Goal: Task Accomplishment & Management: Complete application form

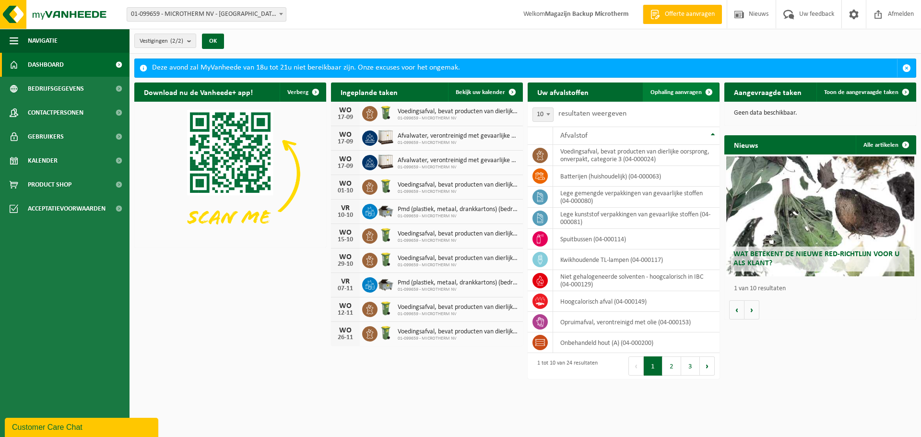
click at [678, 96] on link "Ophaling aanvragen" at bounding box center [681, 92] width 76 height 19
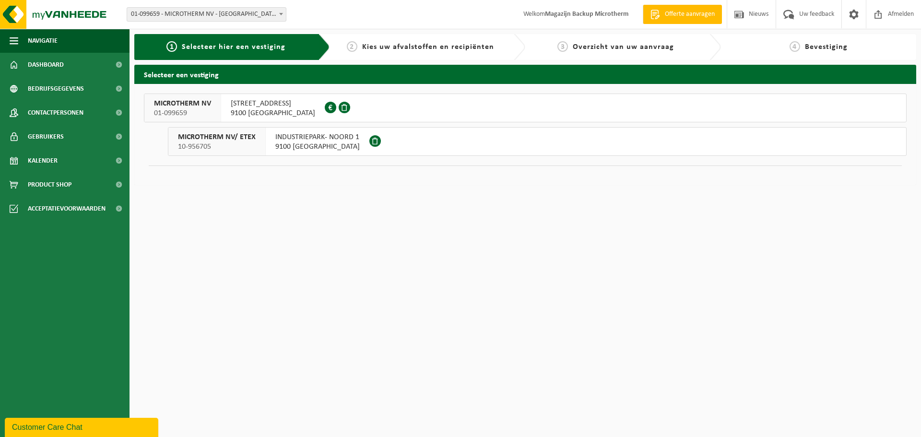
click at [276, 105] on span "HOGE HEERWEG 73" at bounding box center [273, 104] width 84 height 10
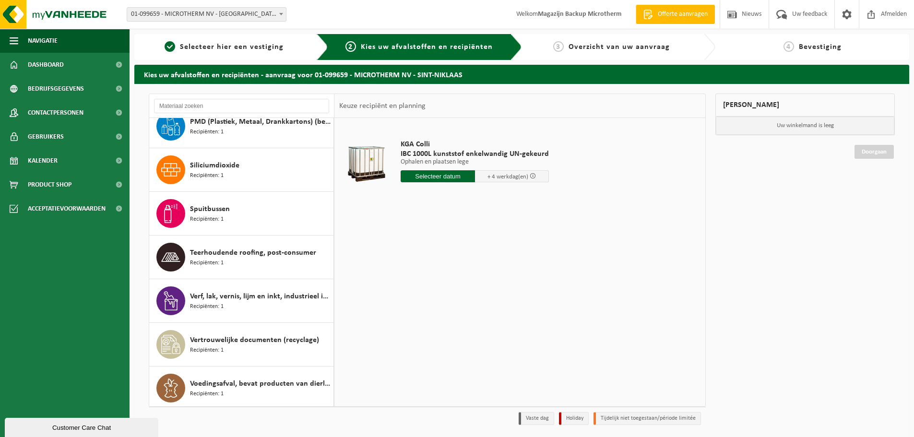
scroll to position [672, 0]
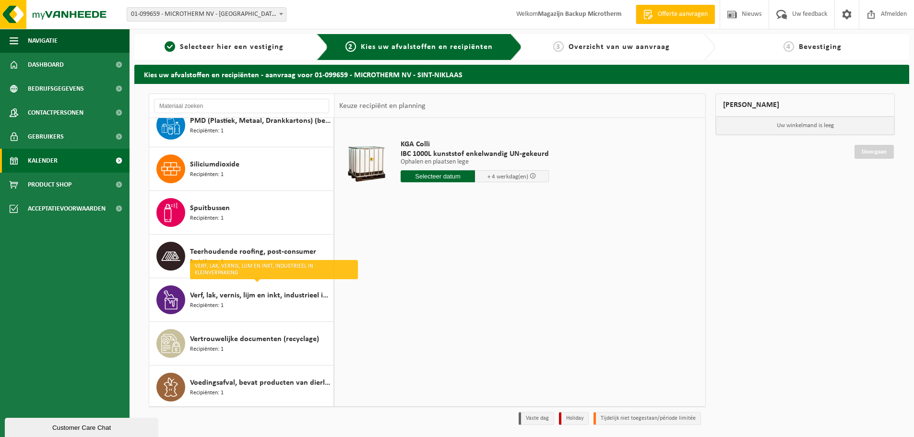
click at [37, 163] on span "Kalender" at bounding box center [43, 161] width 30 height 24
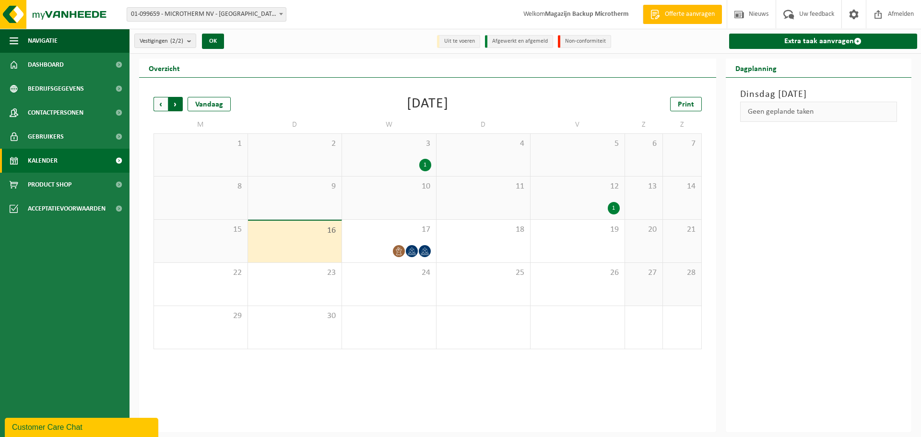
click at [160, 103] on span "Vorige" at bounding box center [161, 104] width 14 height 14
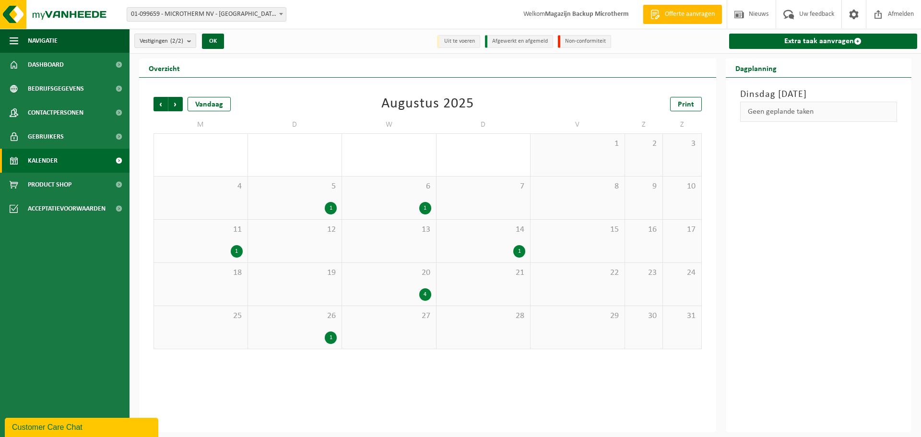
click at [160, 103] on span "Vorige" at bounding box center [161, 104] width 14 height 14
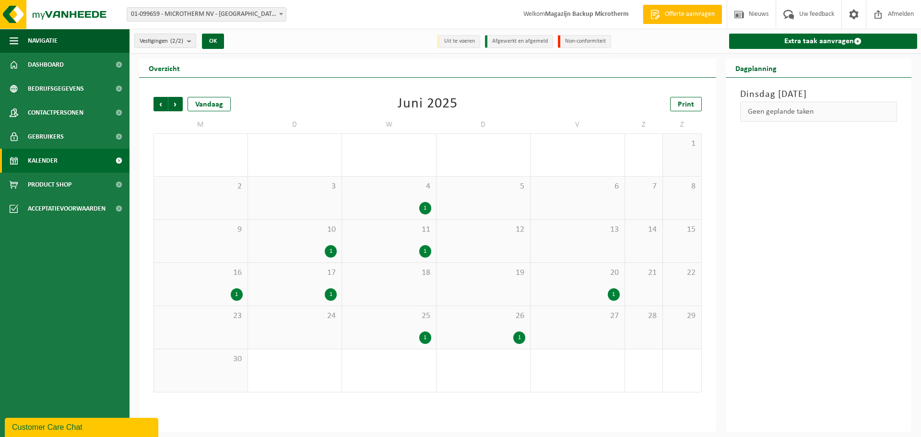
click at [329, 298] on div "1" at bounding box center [331, 294] width 12 height 12
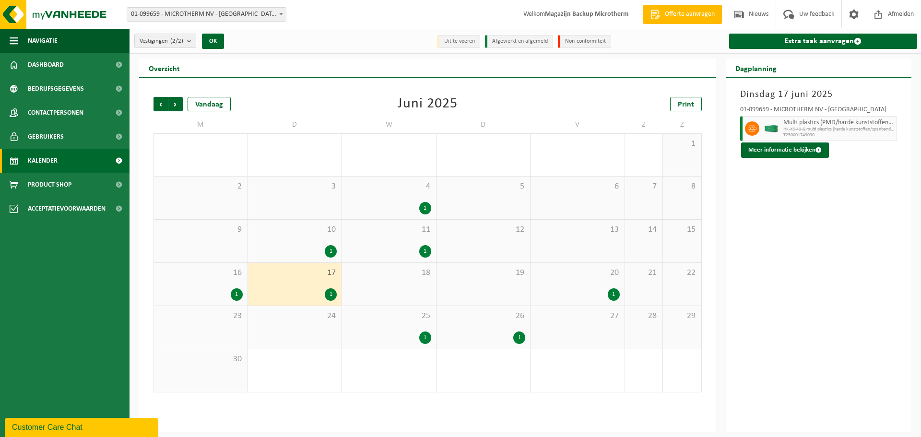
click at [613, 291] on div "1" at bounding box center [614, 294] width 12 height 12
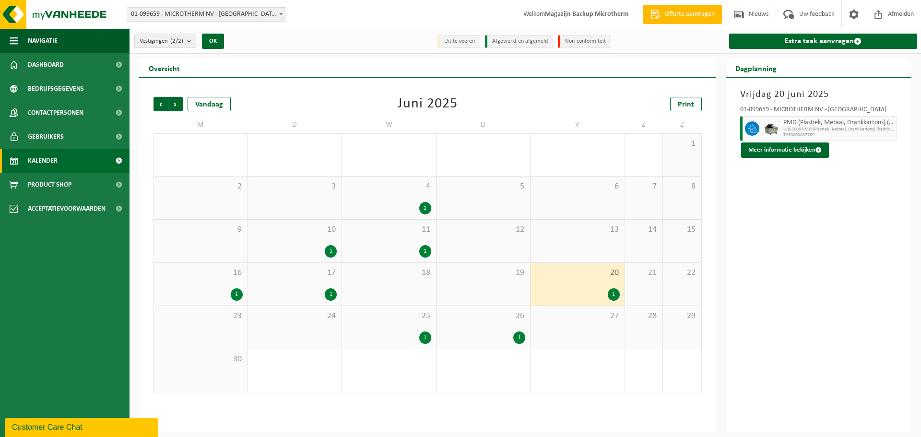
click at [425, 337] on div "1" at bounding box center [425, 338] width 12 height 12
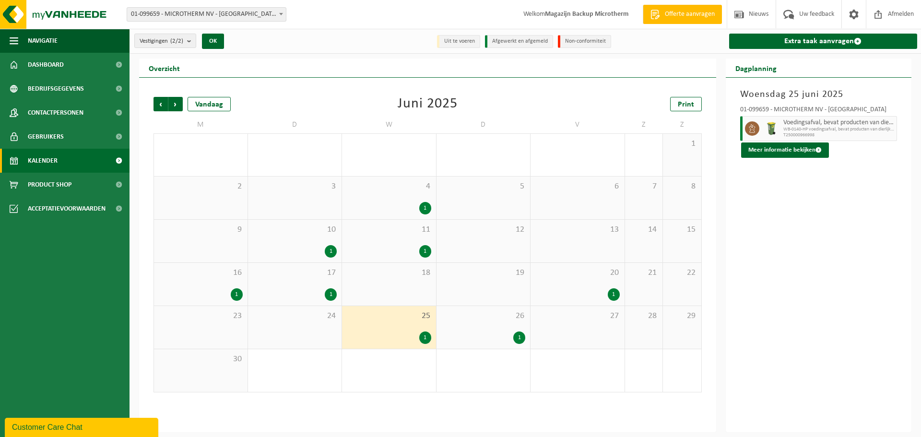
click at [522, 339] on div "1" at bounding box center [520, 338] width 12 height 12
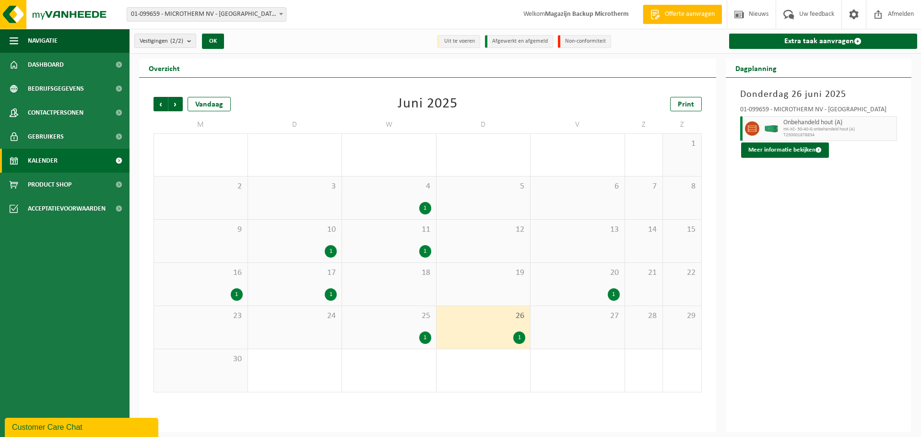
click at [237, 294] on div "1" at bounding box center [237, 294] width 12 height 12
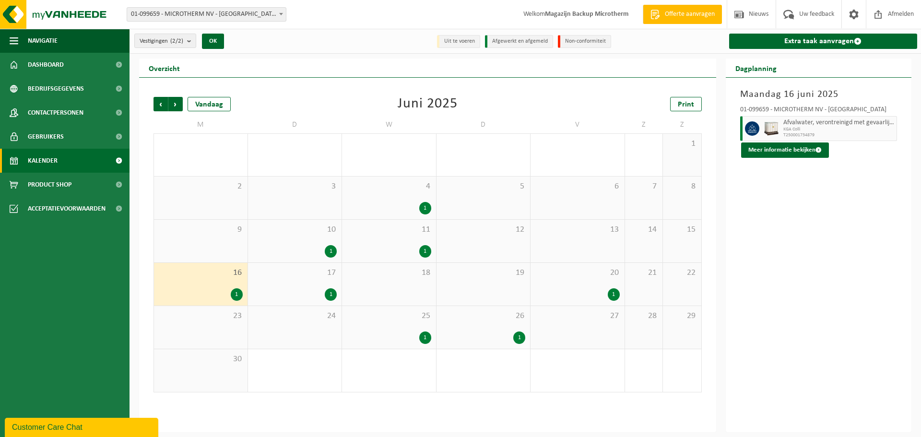
click at [330, 250] on div "1" at bounding box center [331, 251] width 12 height 12
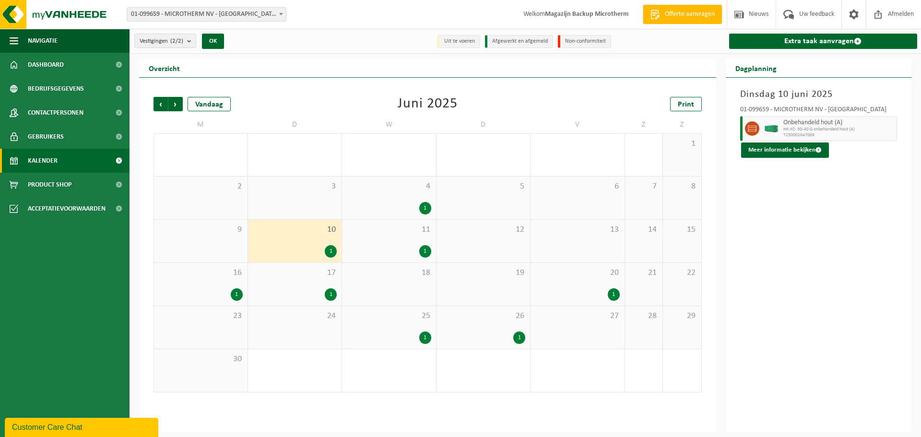
click at [427, 251] on div "1" at bounding box center [425, 251] width 12 height 12
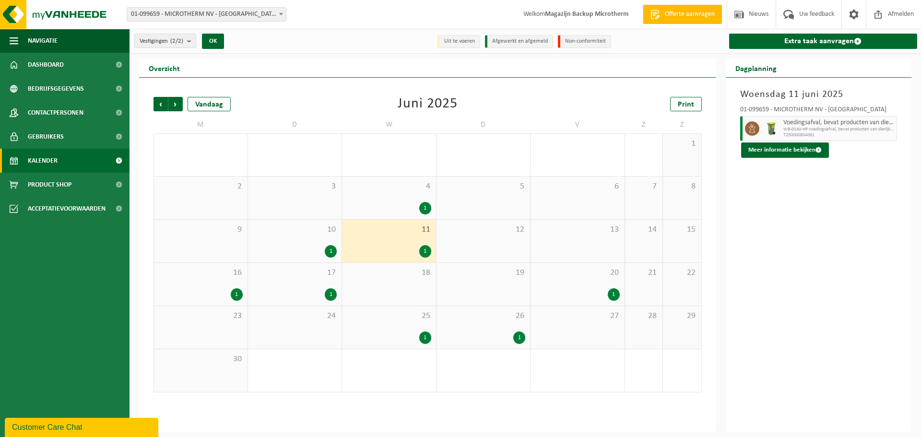
click at [424, 209] on div "1" at bounding box center [425, 208] width 12 height 12
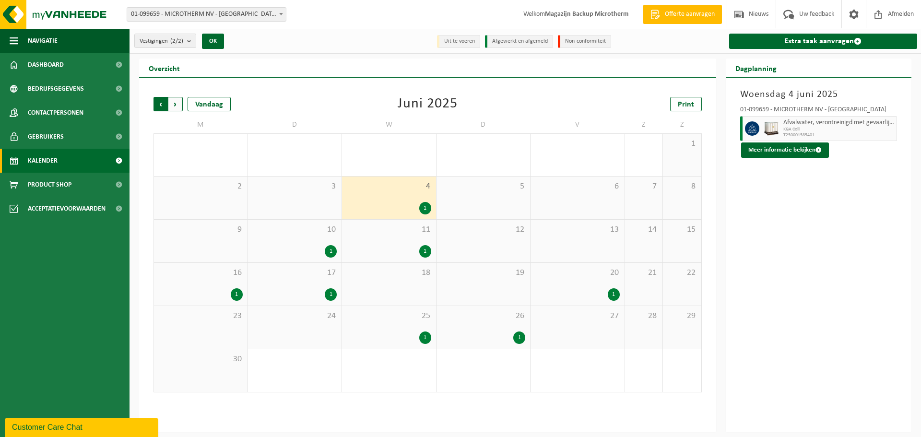
click at [174, 101] on span "Volgende" at bounding box center [175, 104] width 14 height 14
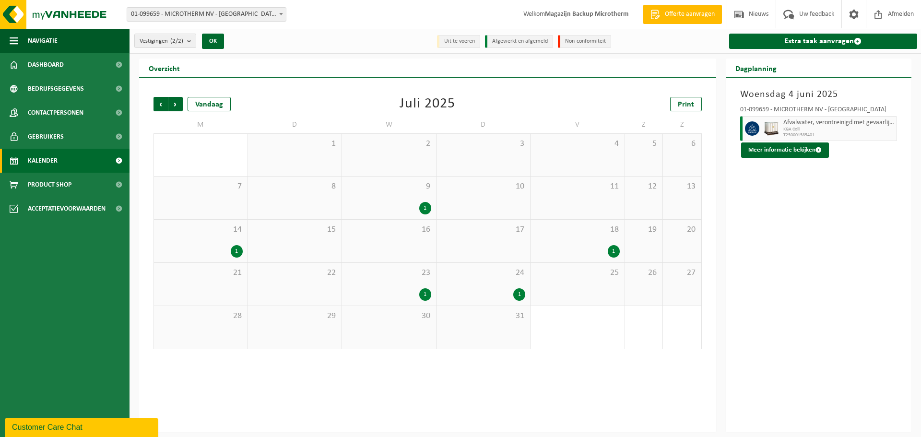
click at [426, 208] on div "1" at bounding box center [425, 208] width 12 height 12
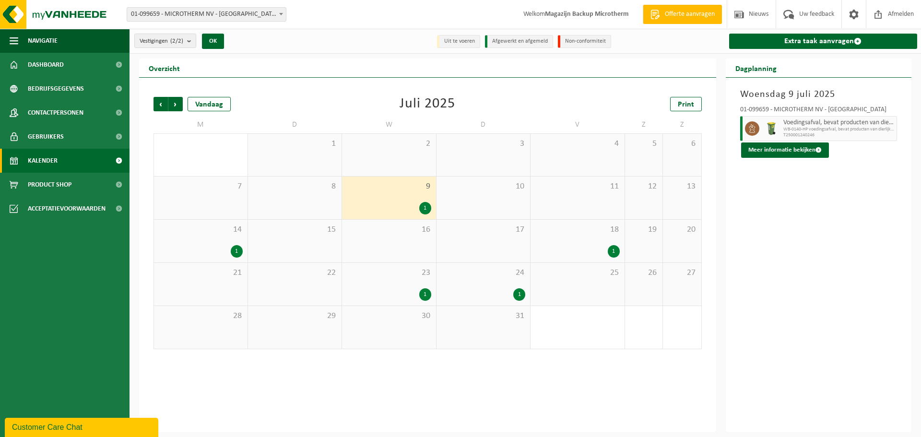
click at [234, 251] on div "1" at bounding box center [237, 251] width 12 height 12
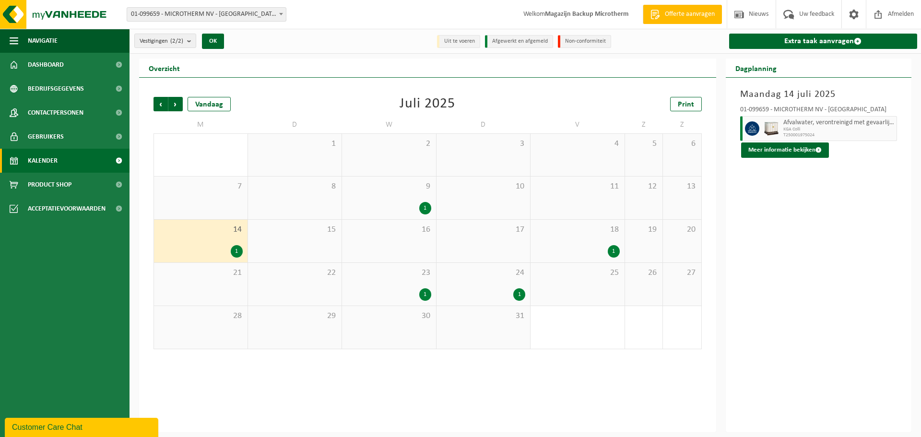
click at [614, 252] on div "1" at bounding box center [614, 251] width 12 height 12
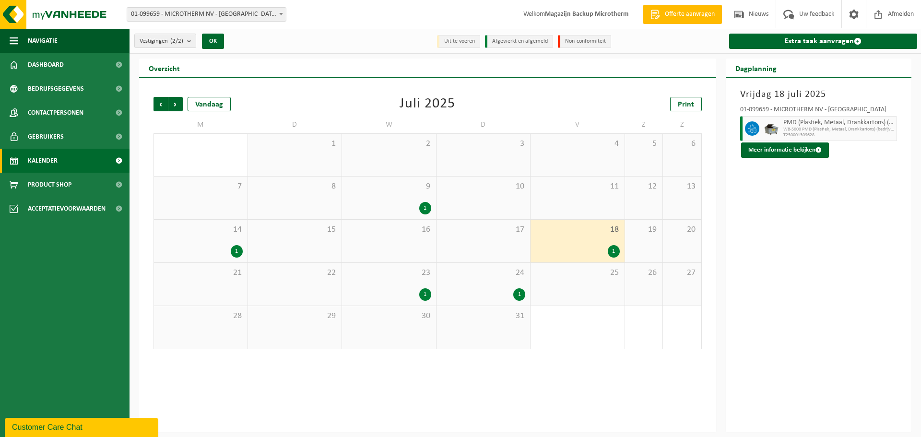
click at [519, 295] on div "1" at bounding box center [520, 294] width 12 height 12
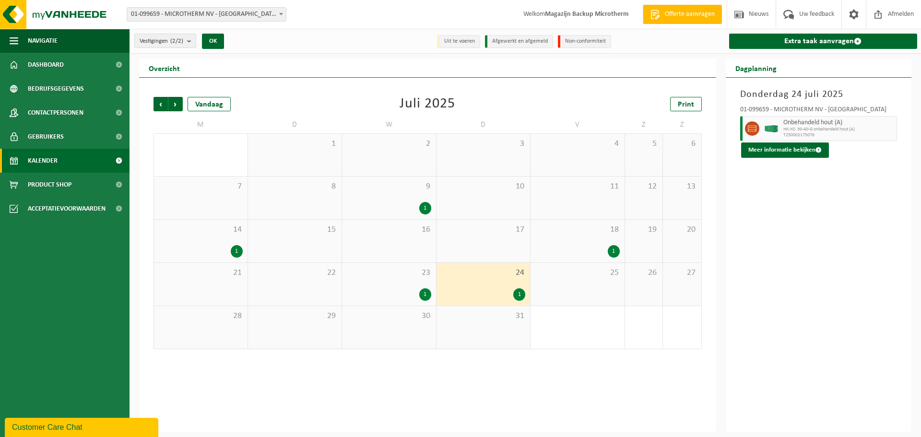
click at [425, 295] on div "1" at bounding box center [425, 294] width 12 height 12
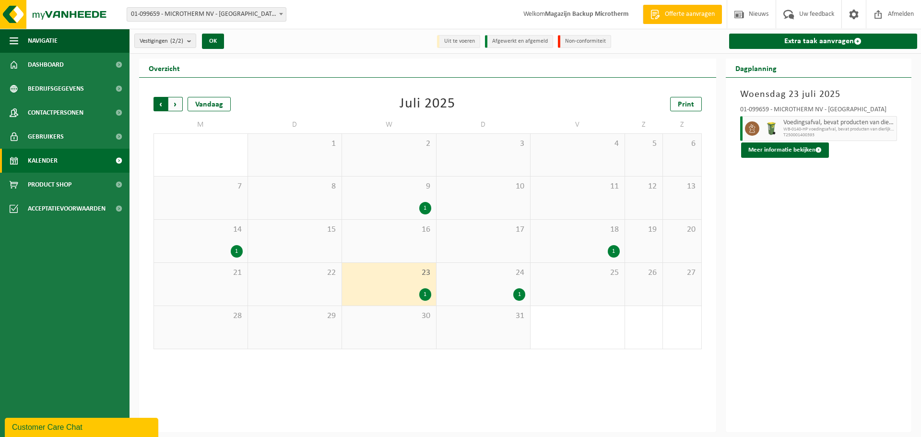
click at [174, 105] on span "Volgende" at bounding box center [175, 104] width 14 height 14
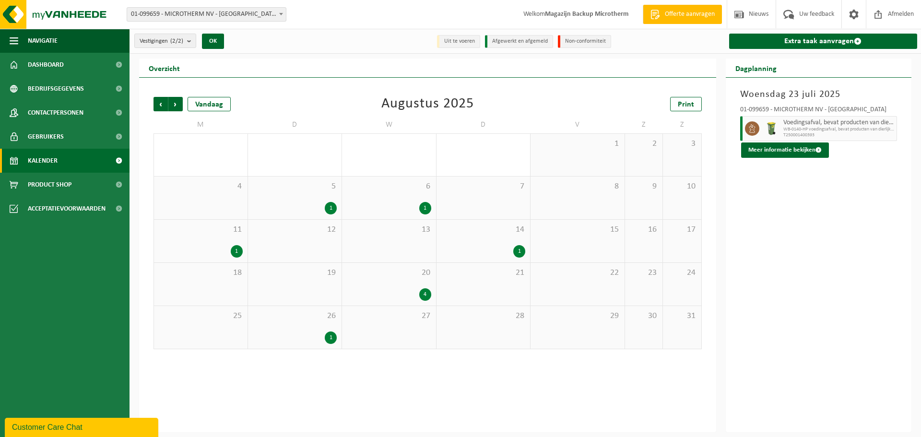
click at [333, 203] on div "1" at bounding box center [331, 208] width 12 height 12
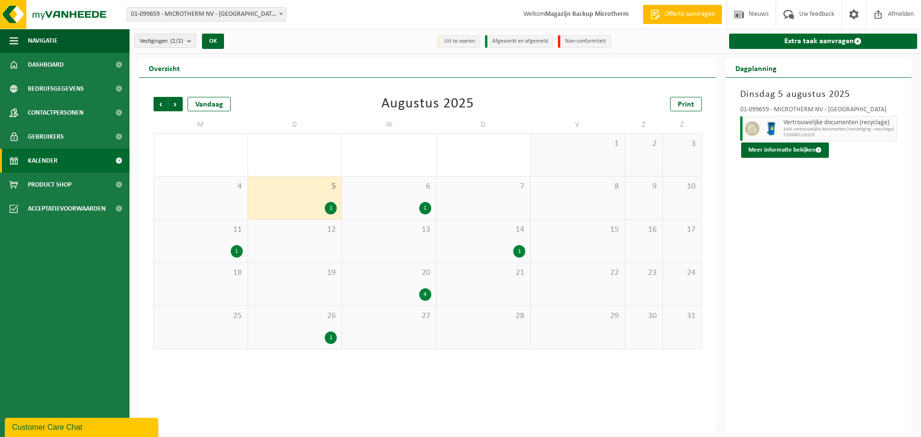
click at [426, 210] on div "1" at bounding box center [425, 208] width 12 height 12
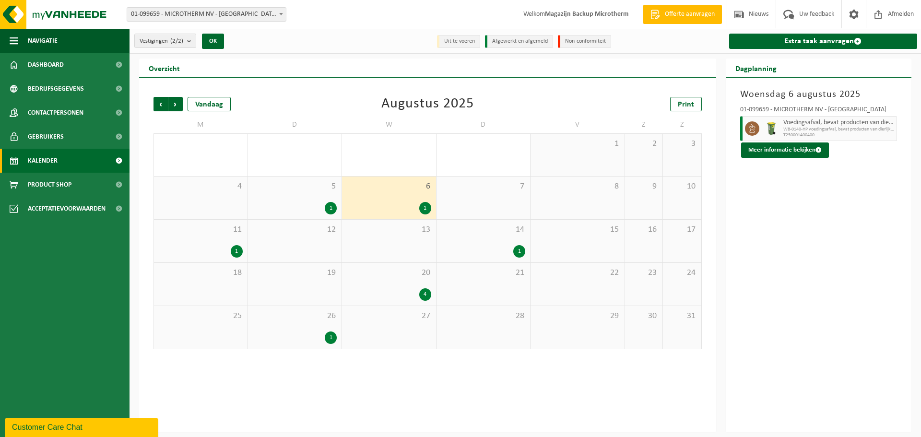
click at [524, 249] on div "1" at bounding box center [520, 251] width 12 height 12
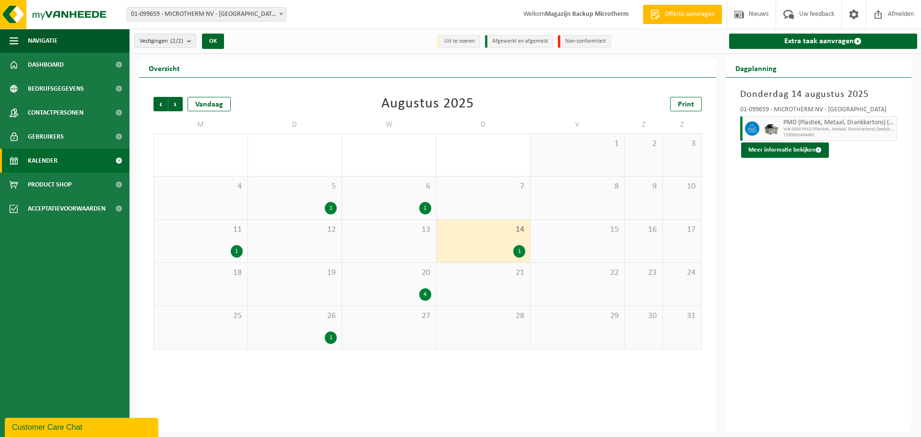
click at [427, 297] on div "4" at bounding box center [425, 294] width 12 height 12
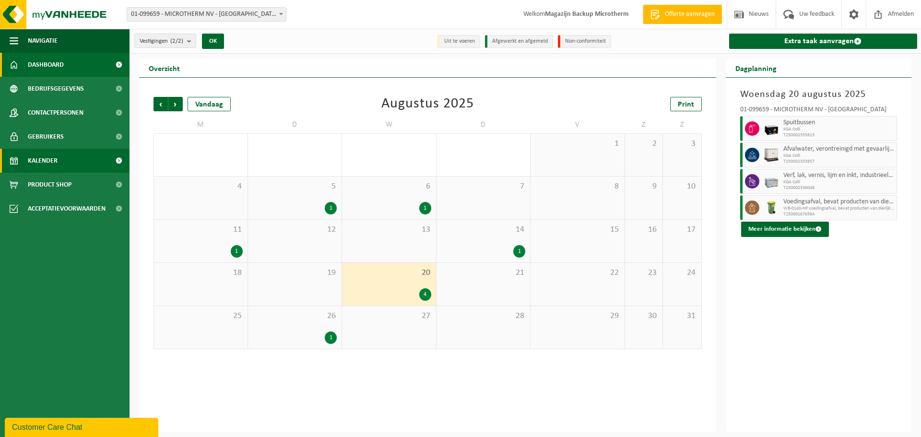
click at [37, 70] on span "Dashboard" at bounding box center [46, 65] width 36 height 24
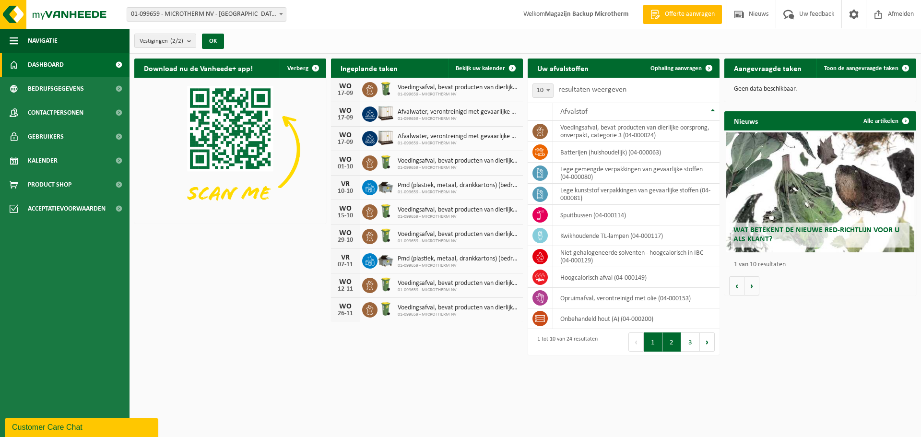
click at [673, 339] on button "2" at bounding box center [672, 342] width 19 height 19
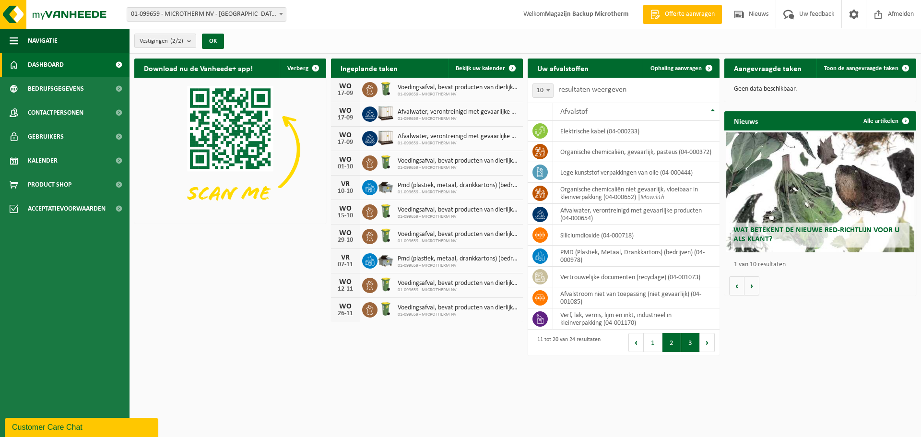
click at [685, 341] on button "3" at bounding box center [691, 342] width 19 height 19
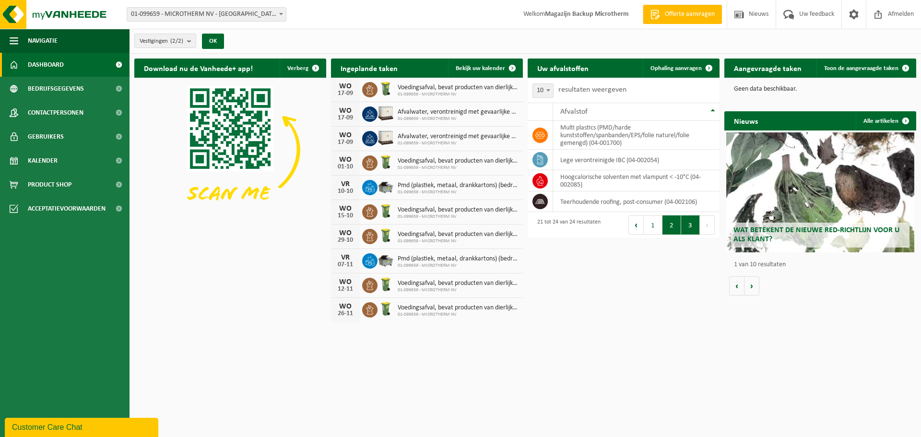
click at [671, 223] on button "2" at bounding box center [672, 224] width 19 height 19
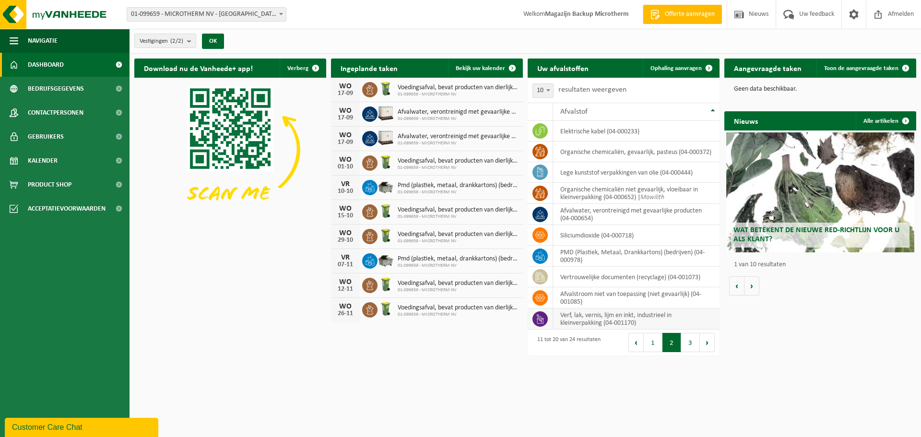
click at [544, 325] on span at bounding box center [540, 318] width 15 height 15
click at [683, 70] on span "Ophaling aanvragen" at bounding box center [676, 68] width 51 height 6
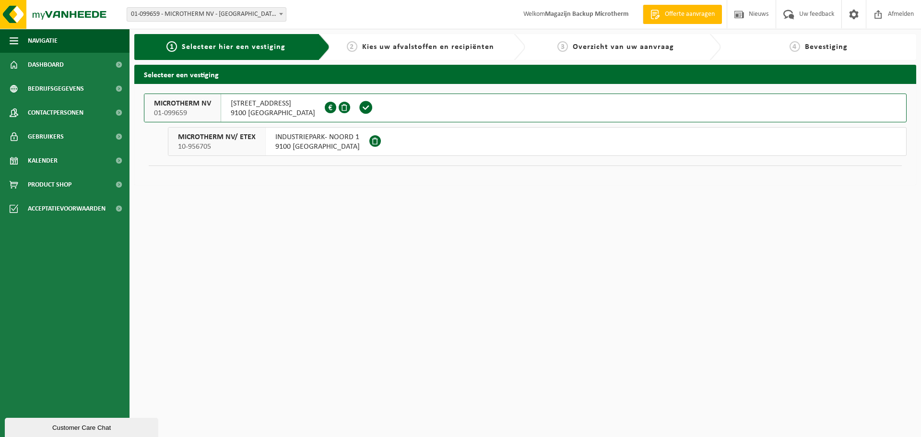
click at [251, 109] on span "9100 [GEOGRAPHIC_DATA]" at bounding box center [273, 113] width 84 height 10
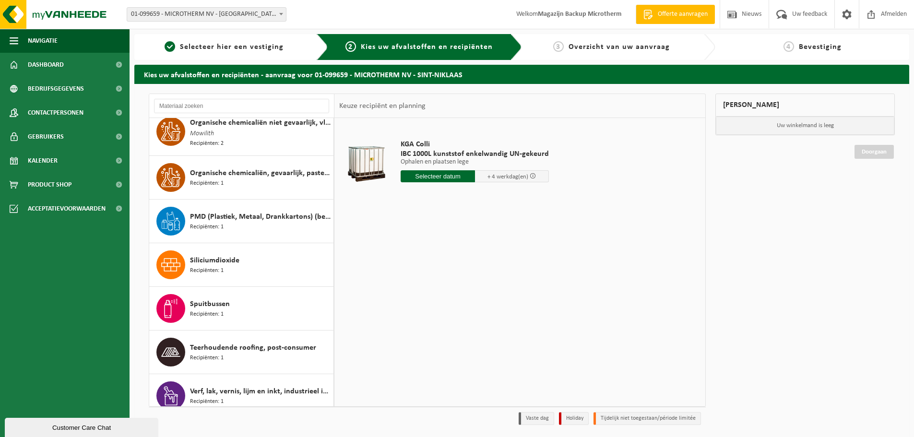
scroll to position [673, 0]
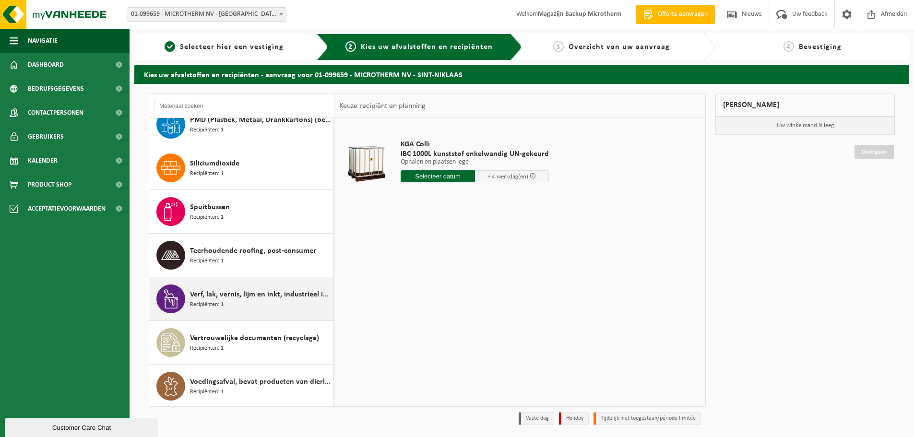
click at [224, 299] on div "Verf, lak, vernis, lijm en inkt, industrieel in kleinverpakking Recipiënten: 1" at bounding box center [260, 299] width 141 height 29
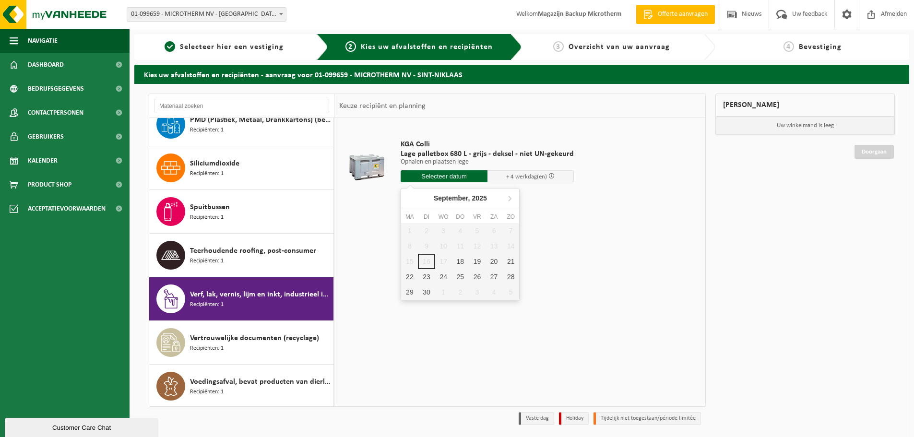
click at [451, 178] on input "text" at bounding box center [444, 176] width 87 height 12
click at [459, 266] on div "18" at bounding box center [460, 261] width 17 height 15
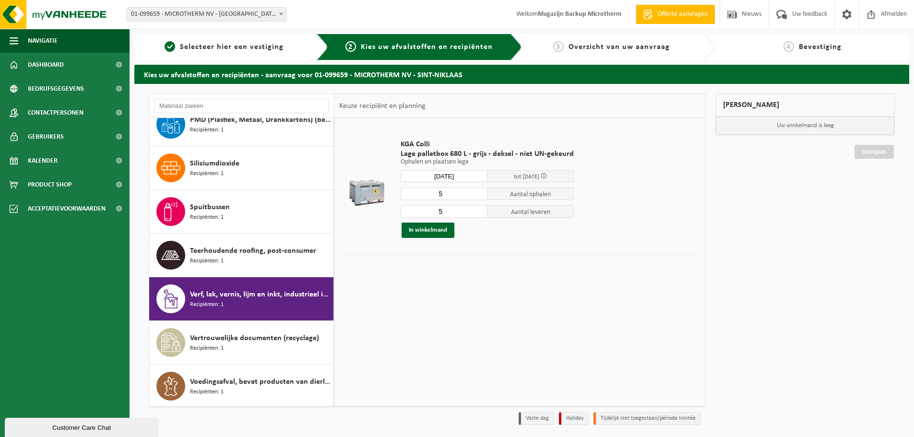
type input "Van 2025-09-18"
click at [476, 196] on input "4" at bounding box center [444, 194] width 87 height 12
click at [476, 196] on input "3" at bounding box center [444, 194] width 87 height 12
click at [476, 196] on input "2" at bounding box center [444, 194] width 87 height 12
type input "1"
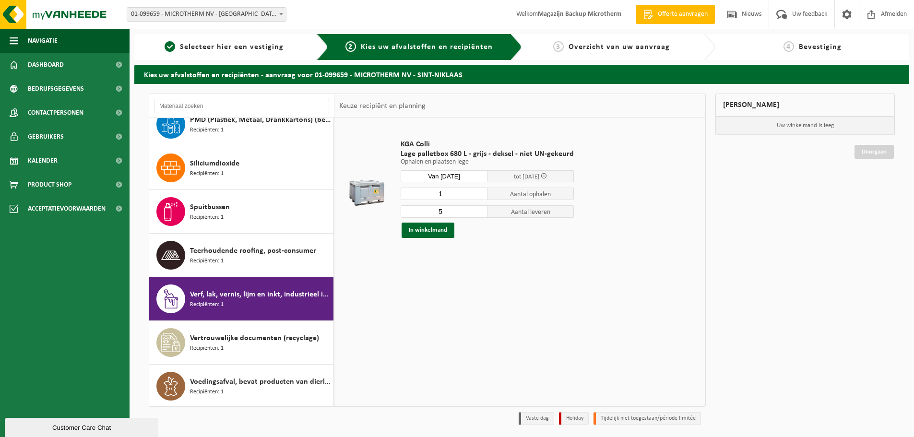
click at [476, 196] on input "1" at bounding box center [444, 194] width 87 height 12
click at [479, 215] on input "4" at bounding box center [444, 211] width 87 height 12
click at [479, 215] on input "3" at bounding box center [444, 211] width 87 height 12
click at [479, 215] on input "2" at bounding box center [444, 211] width 87 height 12
type input "1"
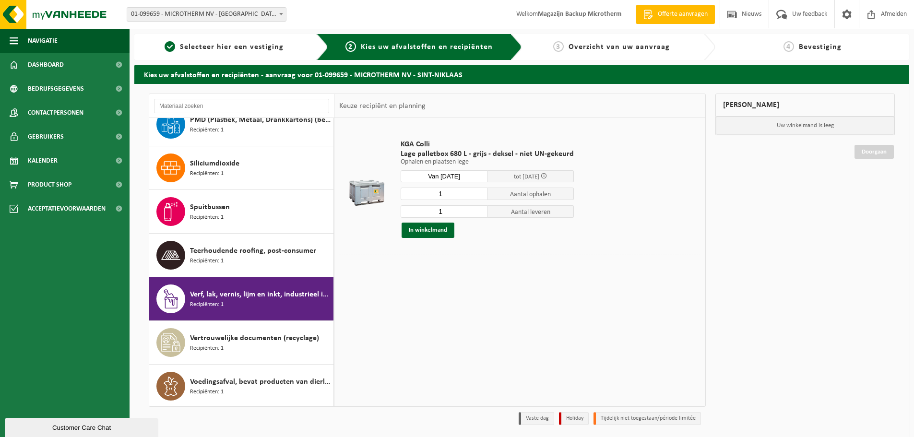
click at [479, 215] on input "1" at bounding box center [444, 211] width 87 height 12
click at [440, 230] on button "In winkelmand" at bounding box center [428, 230] width 53 height 15
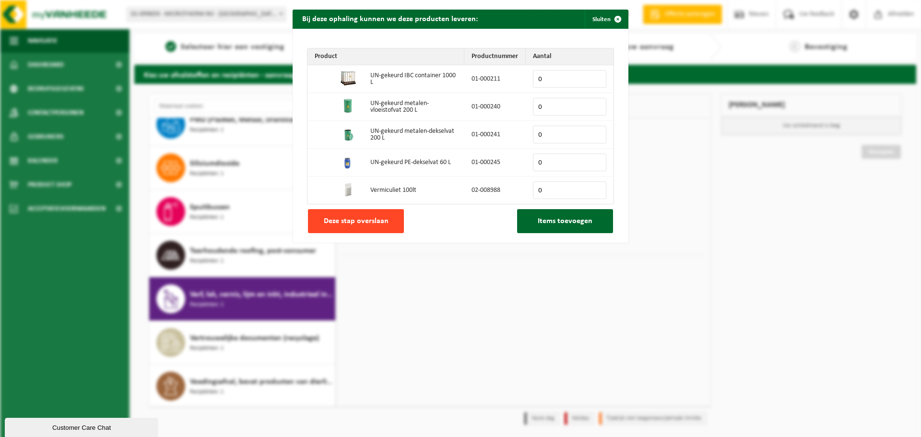
click at [366, 223] on span "Deze stap overslaan" at bounding box center [356, 221] width 65 height 8
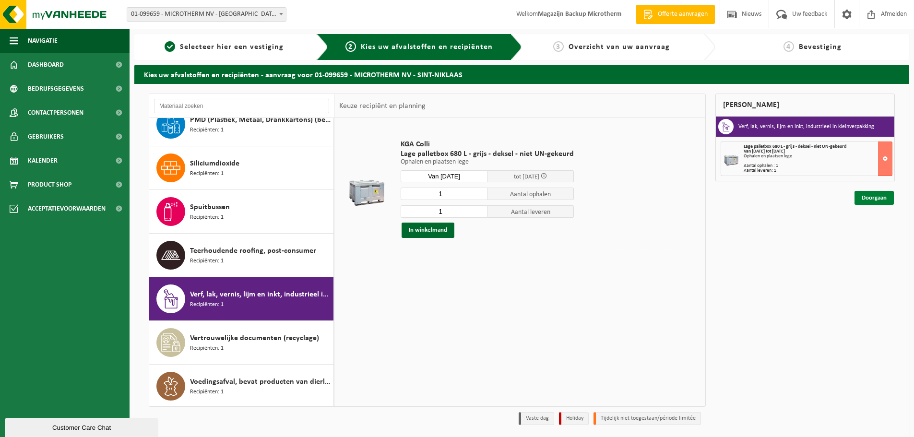
click at [871, 199] on link "Doorgaan" at bounding box center [874, 198] width 39 height 14
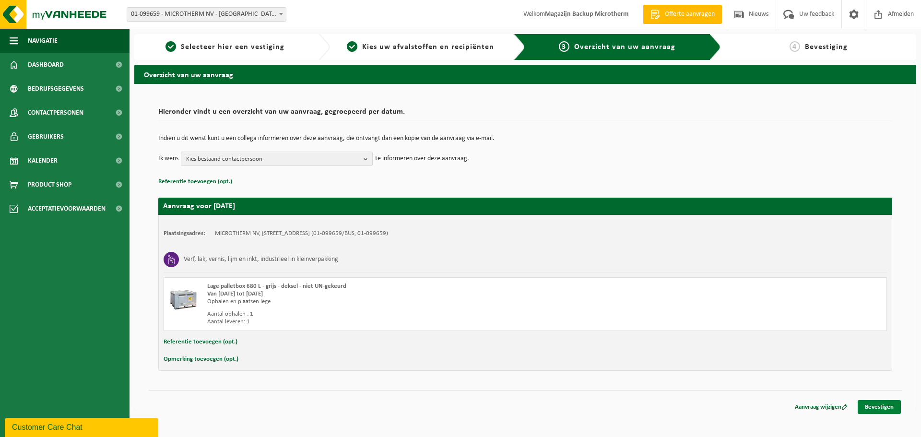
click at [883, 408] on link "Bevestigen" at bounding box center [879, 407] width 43 height 14
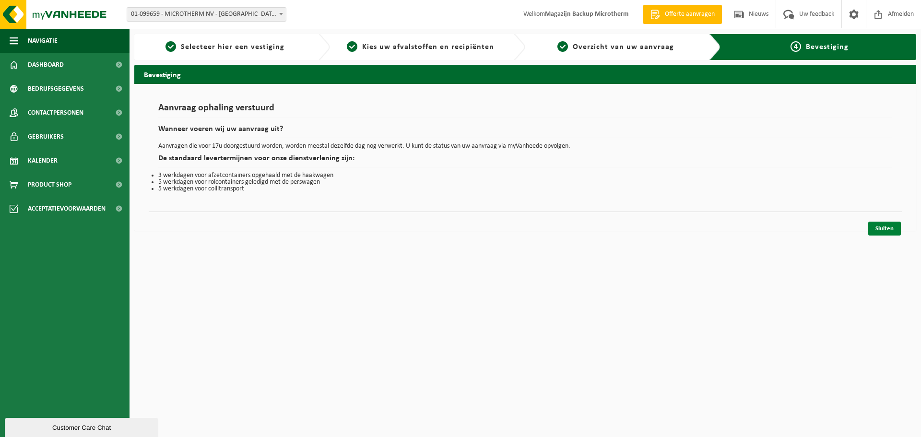
click at [882, 230] on link "Sluiten" at bounding box center [885, 229] width 33 height 14
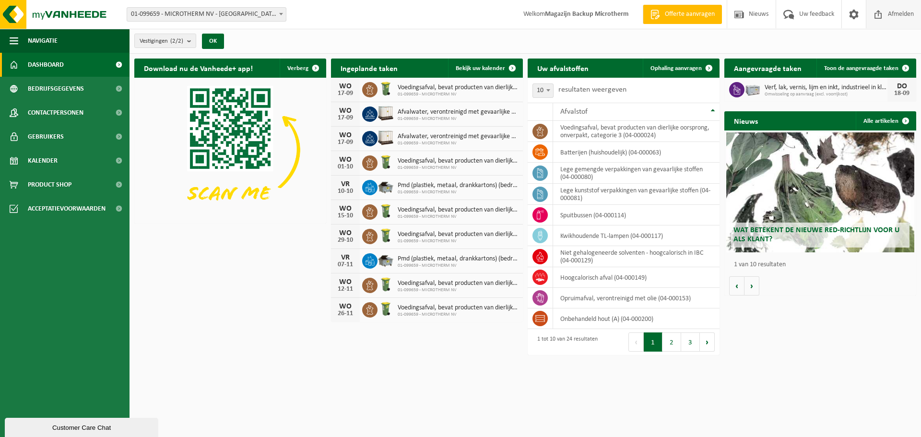
click at [904, 14] on span "Afmelden" at bounding box center [901, 14] width 31 height 28
